Goal: Download file/media

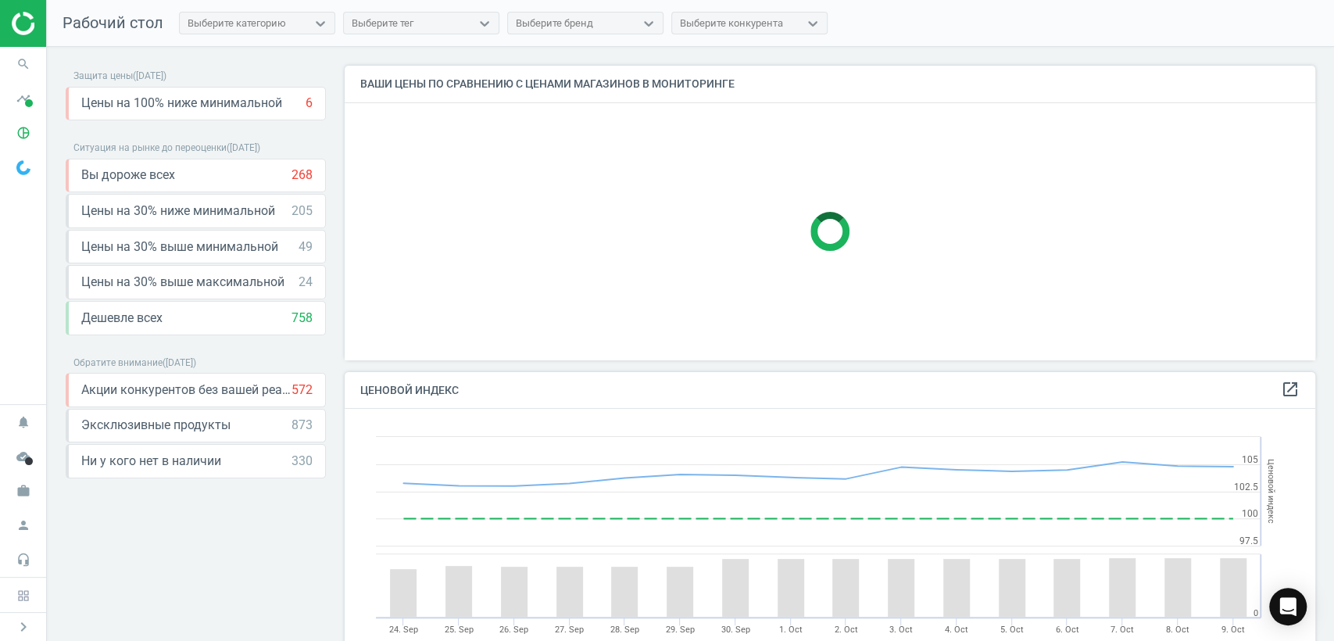
scroll to position [387, 984]
click at [21, 100] on icon "timeline" at bounding box center [24, 99] width 30 height 30
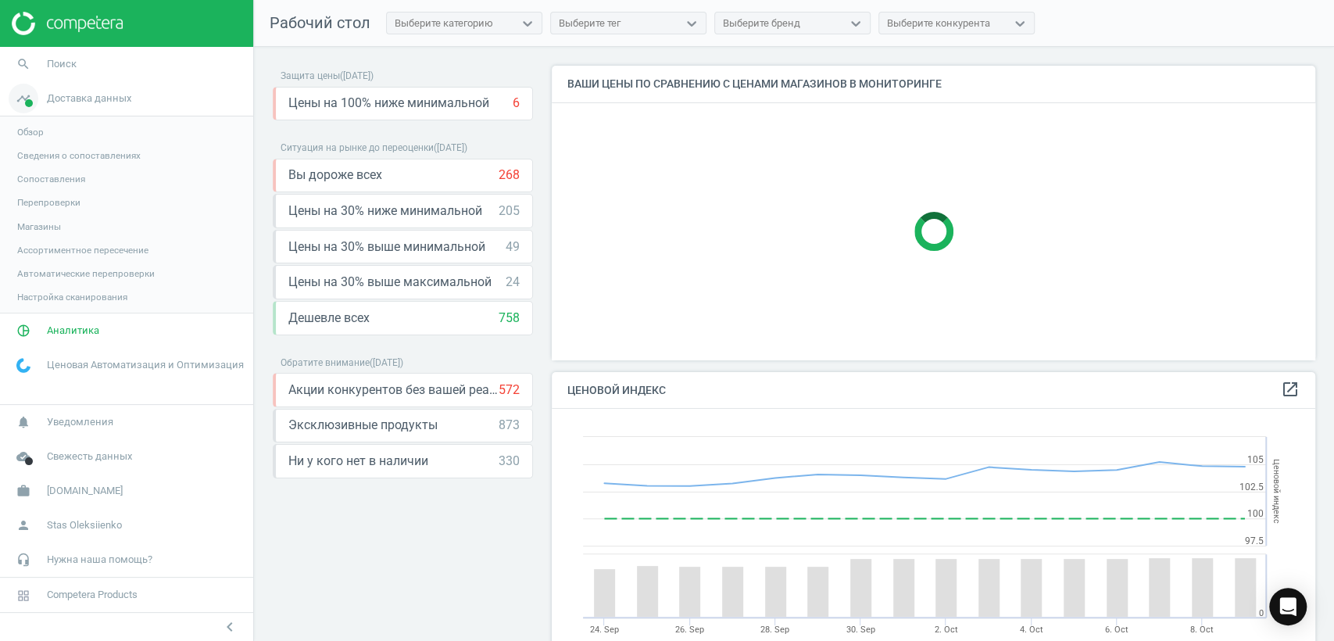
scroll to position [7, 8]
click at [32, 132] on span "Обзор" at bounding box center [30, 132] width 27 height 13
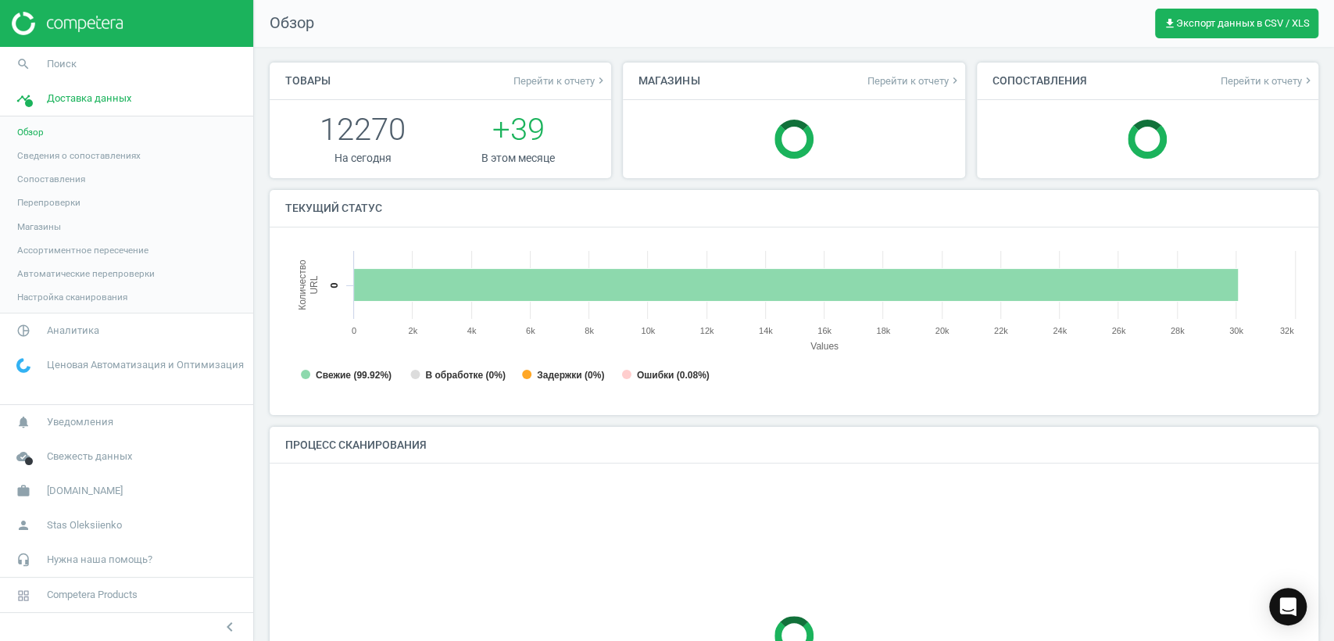
scroll to position [340, 1031]
click at [58, 332] on span "Аналитика" at bounding box center [73, 330] width 52 height 14
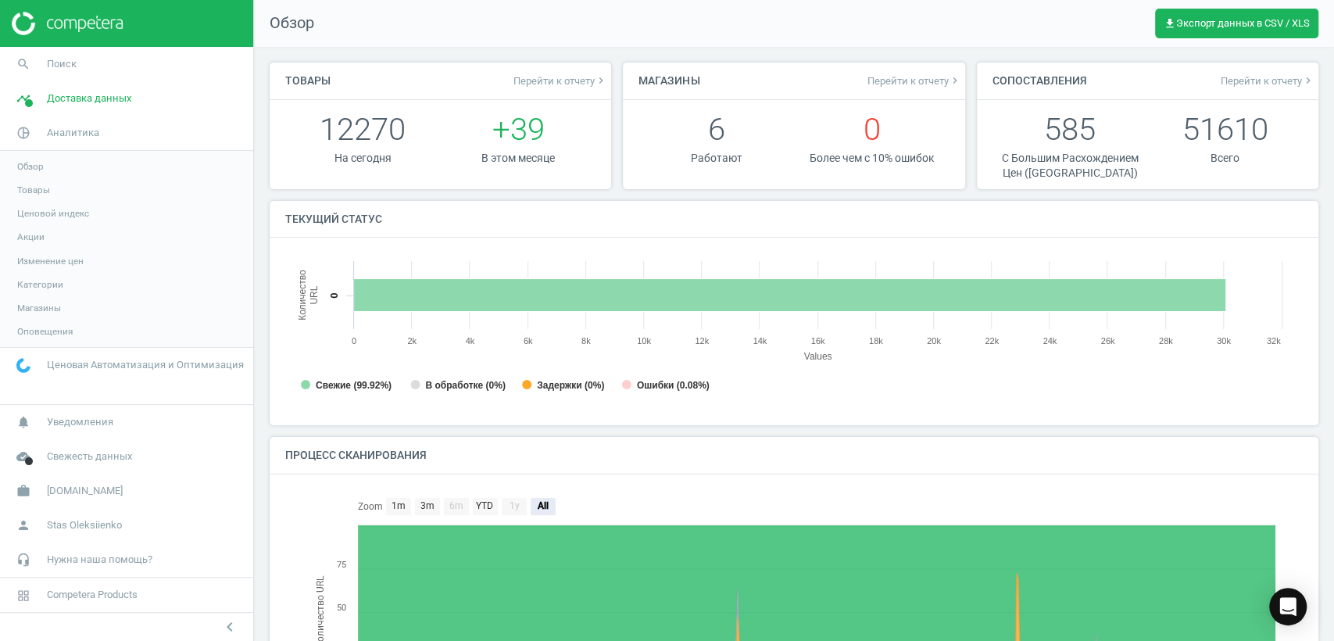
scroll to position [8, 7]
click at [27, 191] on span "Товары" at bounding box center [33, 190] width 33 height 13
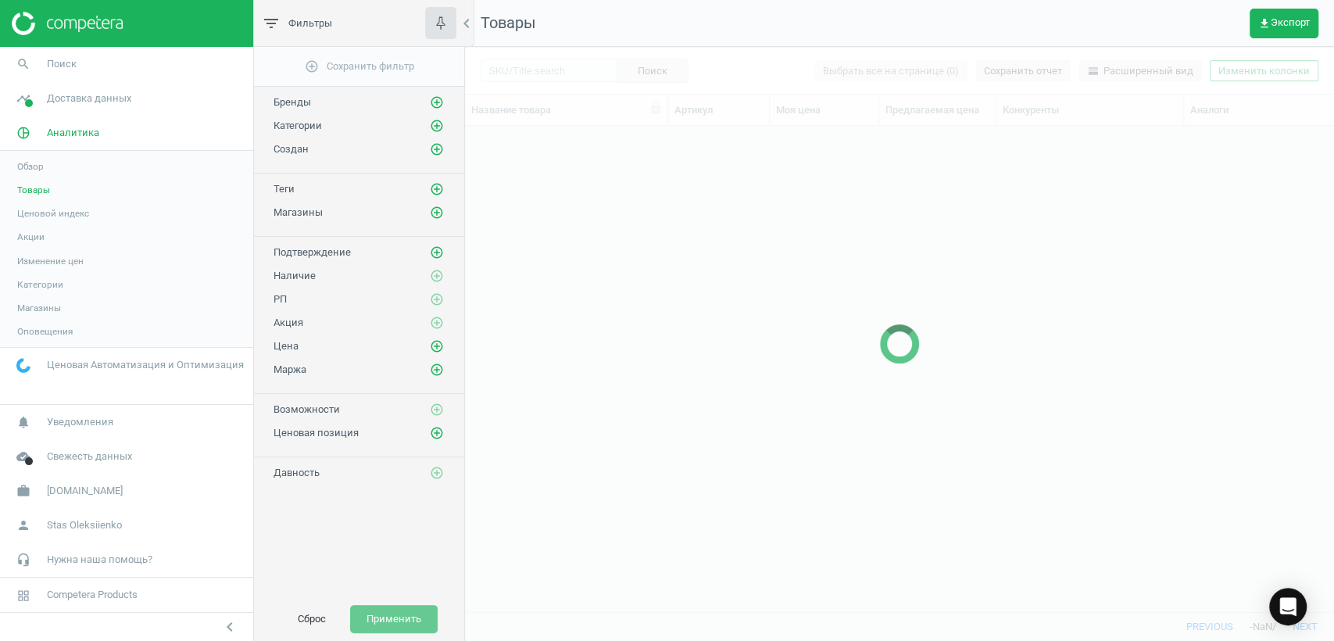
scroll to position [458, 855]
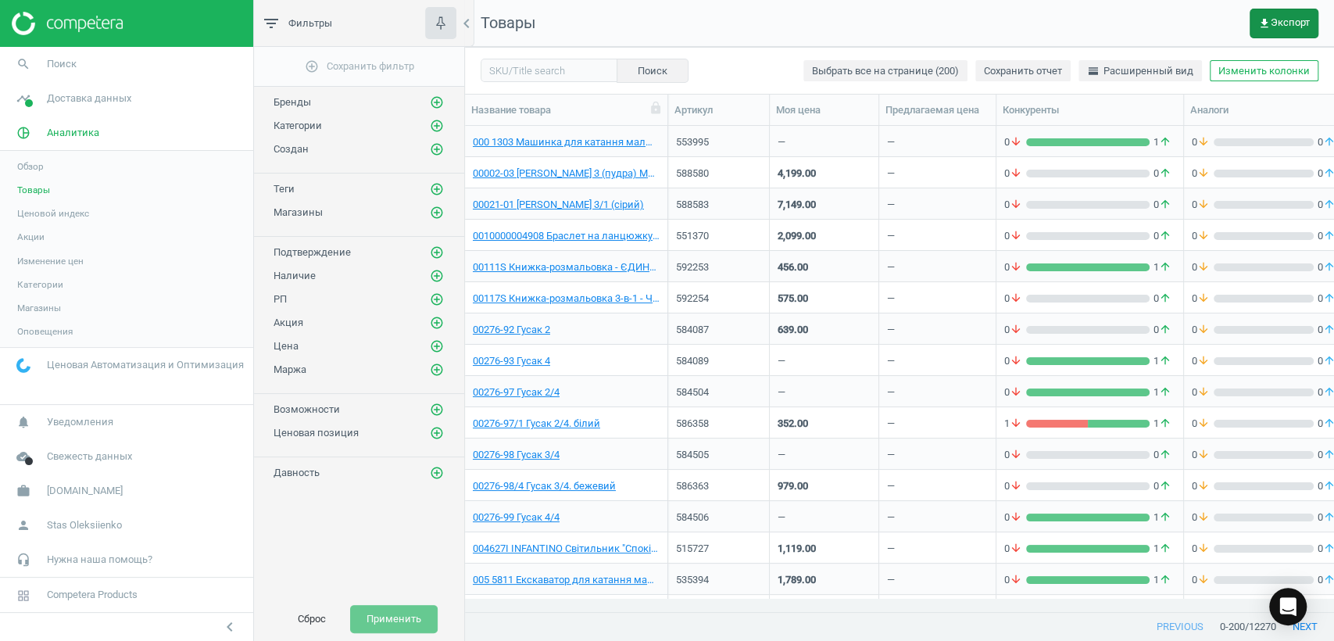
click at [1266, 25] on icon "get_app" at bounding box center [1264, 23] width 13 height 13
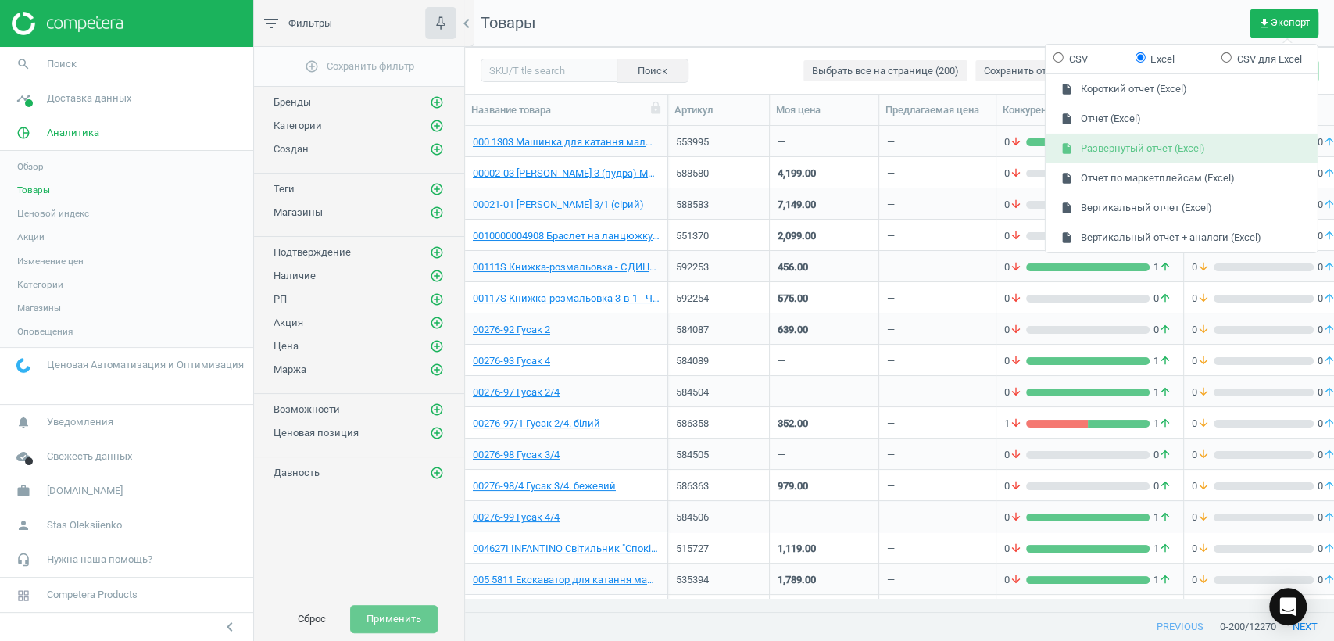
click at [1166, 145] on button "insert_drive_file Развернутый отчет (Excel)" at bounding box center [1181, 149] width 272 height 30
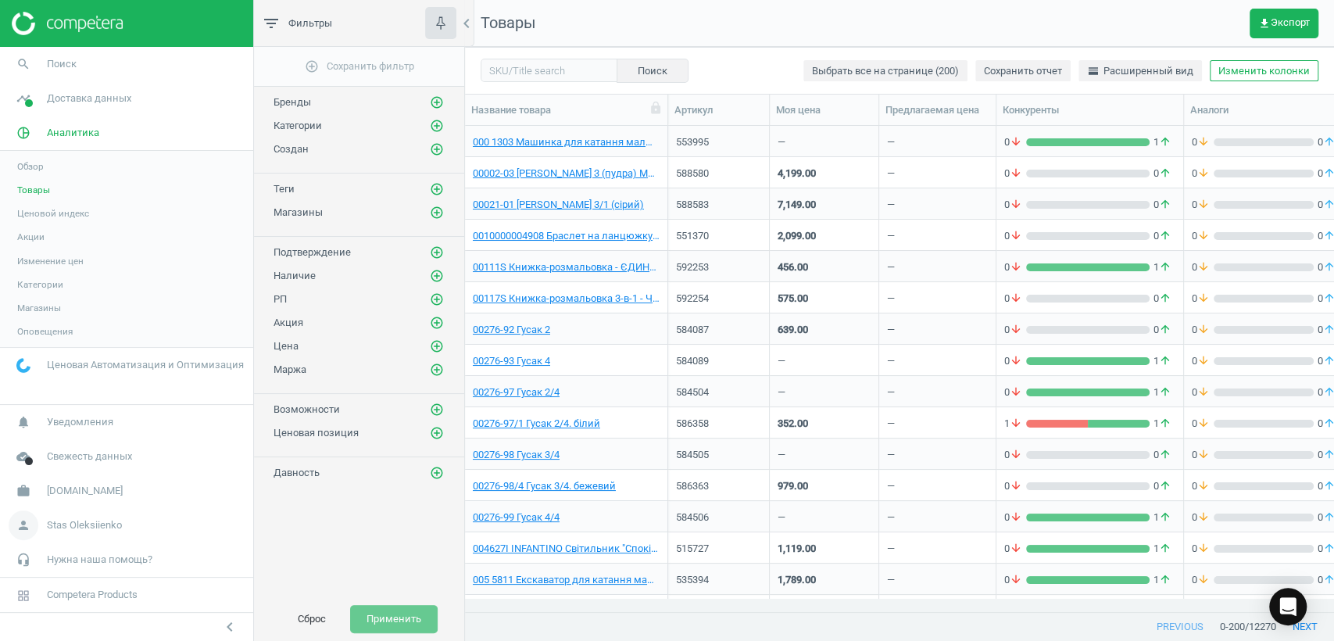
click at [68, 525] on span "Stas Oleksiienko" at bounding box center [84, 525] width 75 height 14
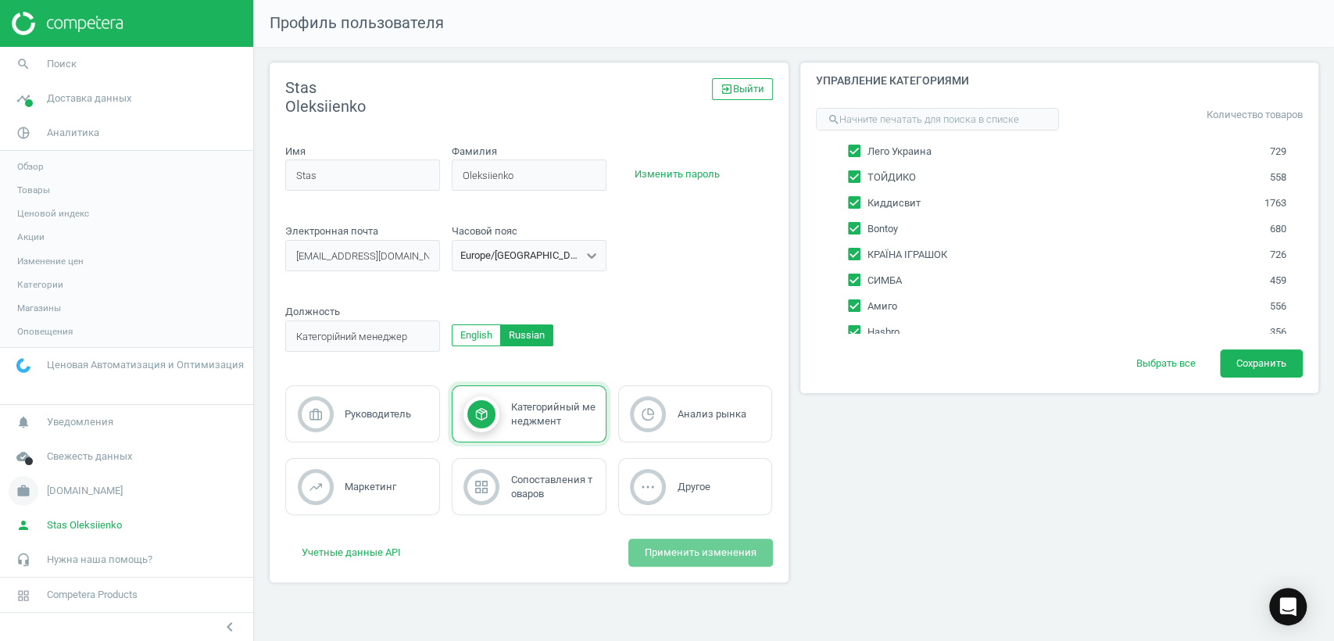
click at [59, 490] on span "[DOMAIN_NAME]" at bounding box center [85, 491] width 76 height 14
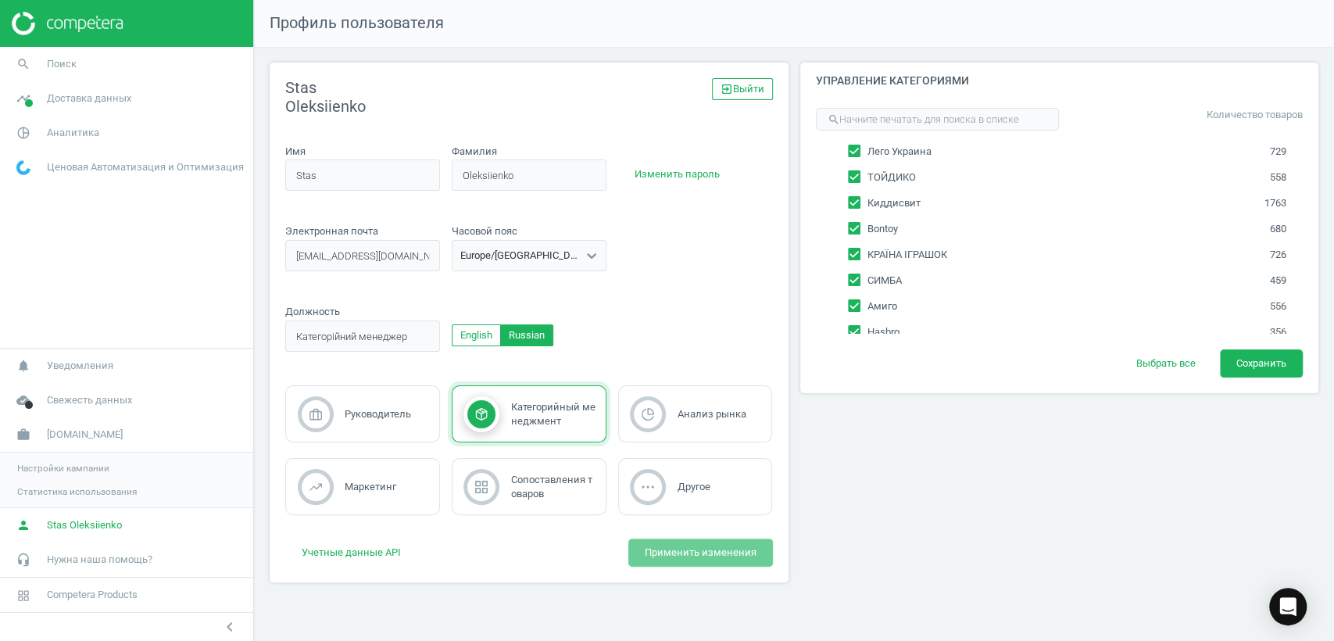
click at [70, 470] on span "Настройки кампании" at bounding box center [63, 468] width 92 height 13
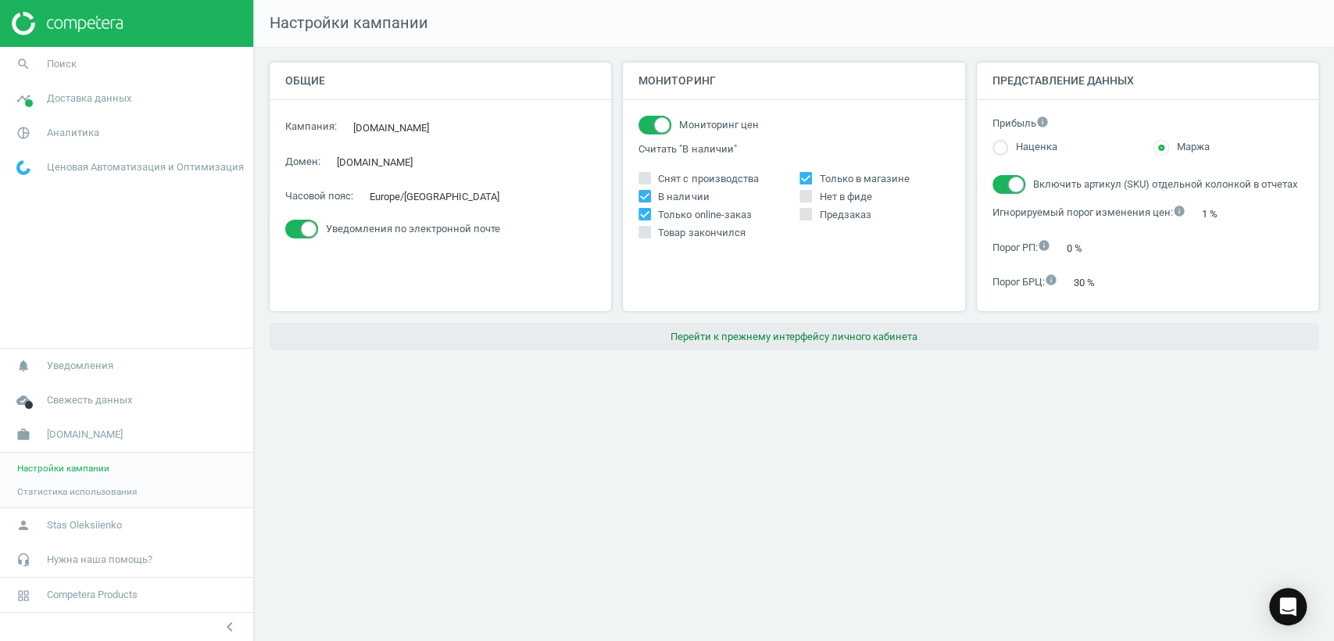
click at [889, 334] on button "Перейти к прежнему интерфейсу личного кабинета" at bounding box center [794, 337] width 1048 height 28
